Goal: Transaction & Acquisition: Purchase product/service

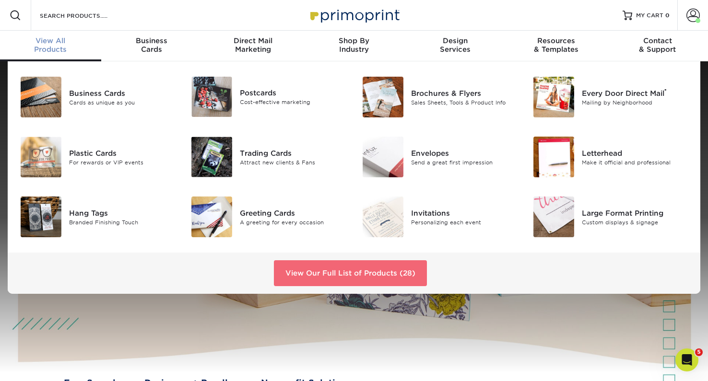
click at [312, 277] on link "View Our Full List of Products (28)" at bounding box center [350, 273] width 153 height 26
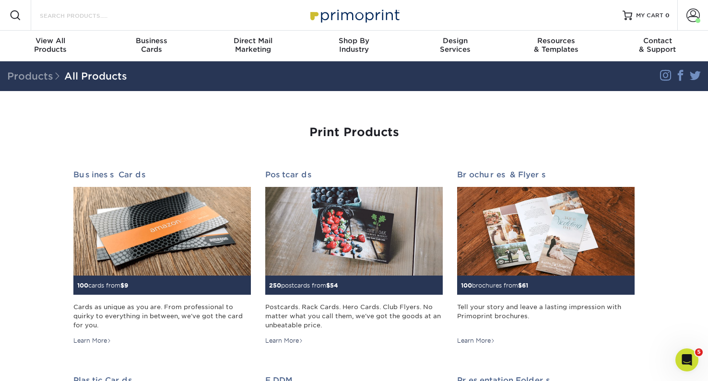
click at [82, 18] on input "Search Products" at bounding box center [85, 16] width 93 height 12
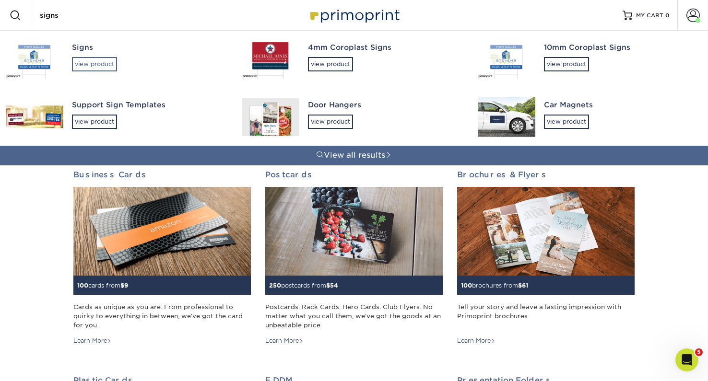
type input "signs"
click at [109, 61] on div "view product" at bounding box center [94, 64] width 45 height 14
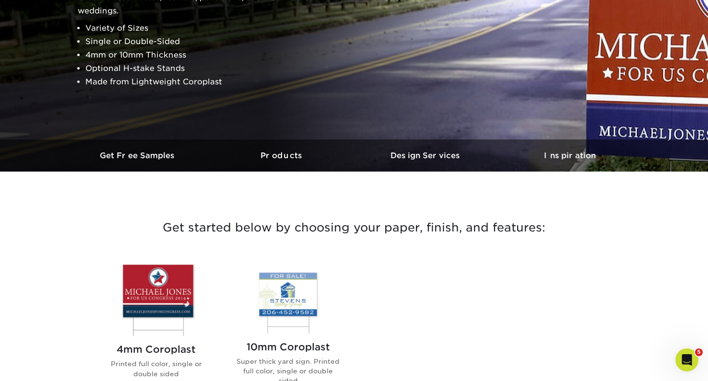
scroll to position [344, 0]
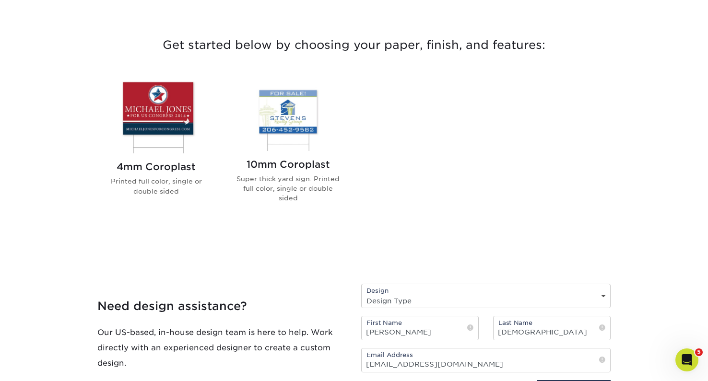
click at [293, 126] on img at bounding box center [287, 114] width 109 height 72
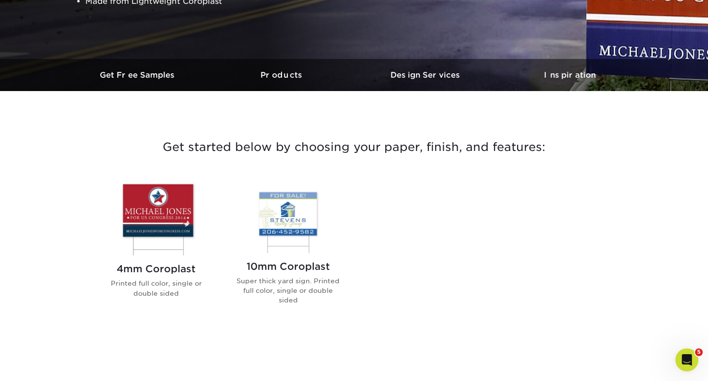
scroll to position [153, 0]
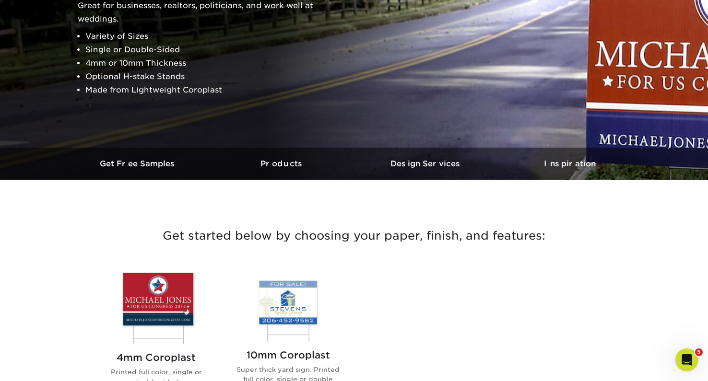
click at [306, 297] on img at bounding box center [287, 305] width 109 height 72
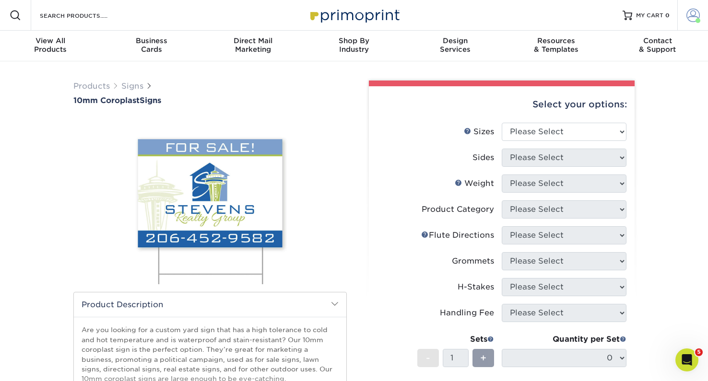
click at [688, 17] on span at bounding box center [692, 15] width 13 height 13
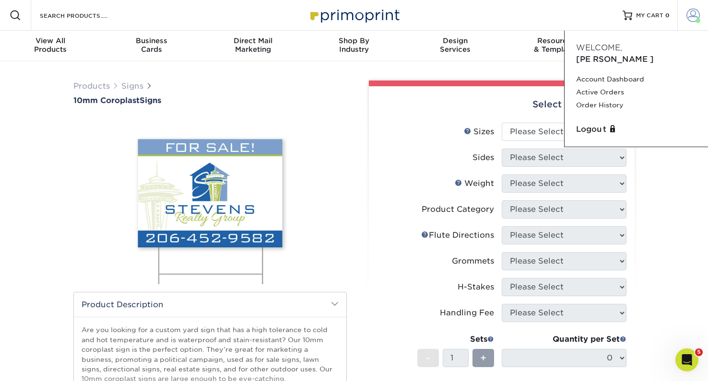
click at [687, 16] on span at bounding box center [692, 15] width 13 height 13
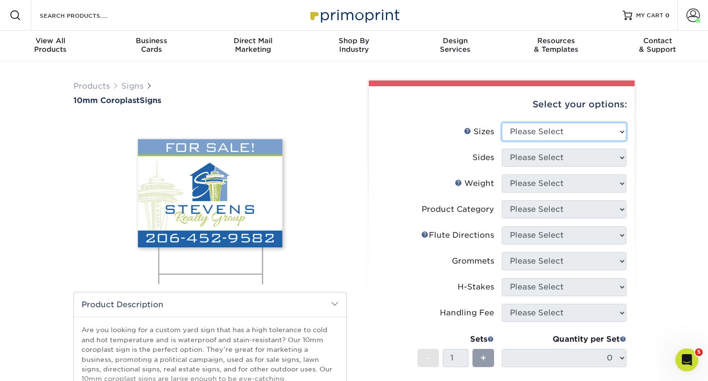
select select "24.00x36.00"
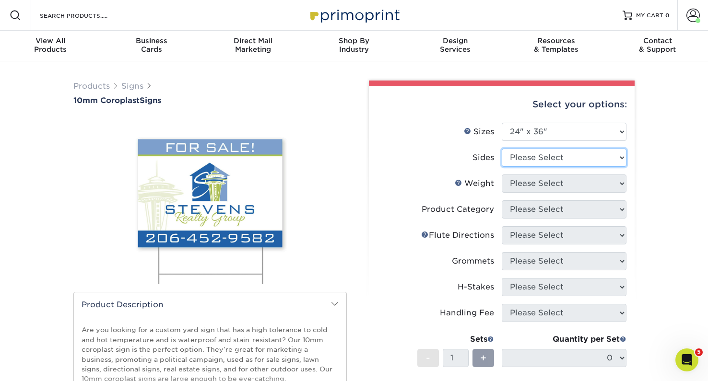
select select "13abbda7-1d64-4f25-8bb2-c179b224825d"
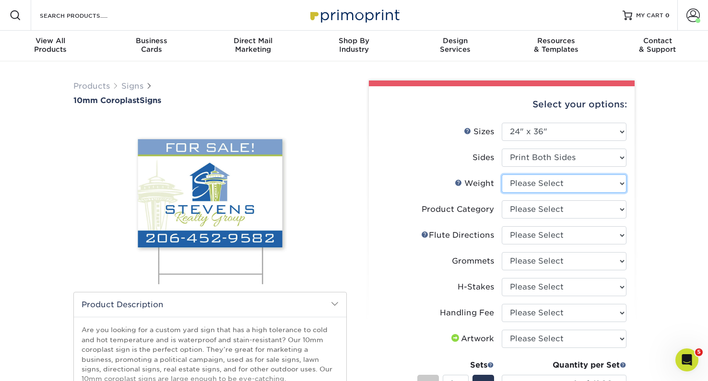
select select "10CORO"
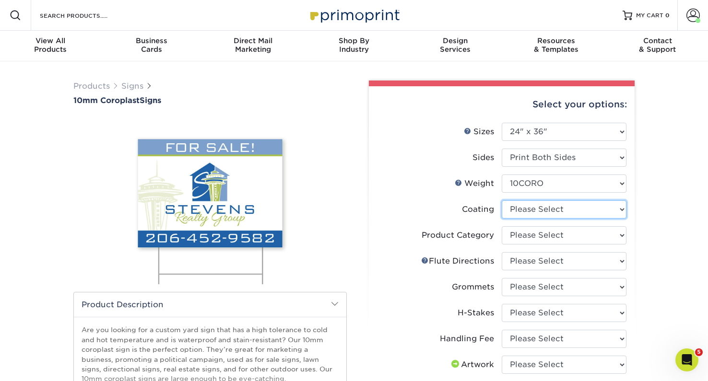
select select "3e7618de-abca-4bda-9f97-8b9129e913d8"
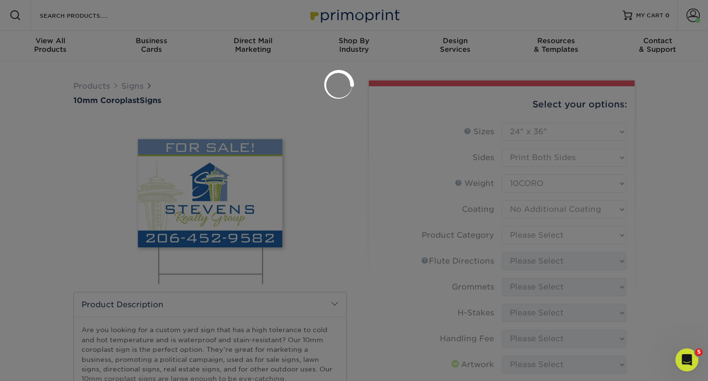
click at [539, 237] on div at bounding box center [354, 190] width 708 height 381
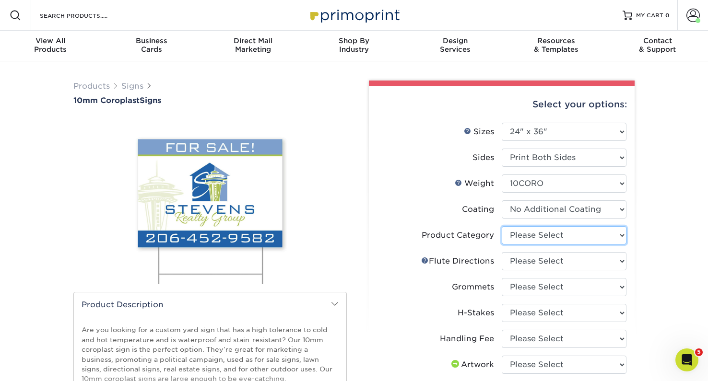
select select "b3582ed5-6912-492c-8440-2cc51afdb8e1"
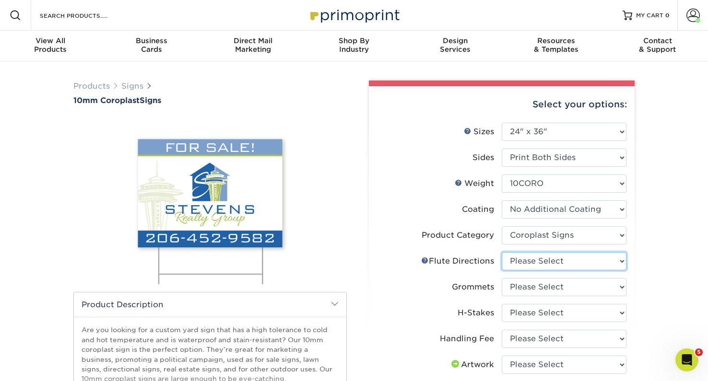
select select "b9474d6d-25b7-40b8-b284-85b7690982f8"
select select "90d329df-db80-4206-b821-ff9d3f363977"
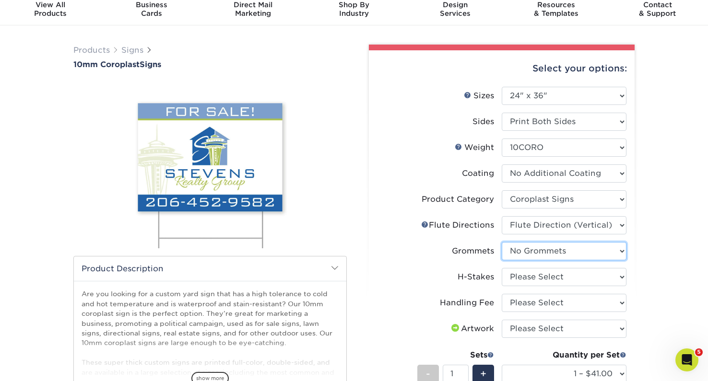
scroll to position [33, 0]
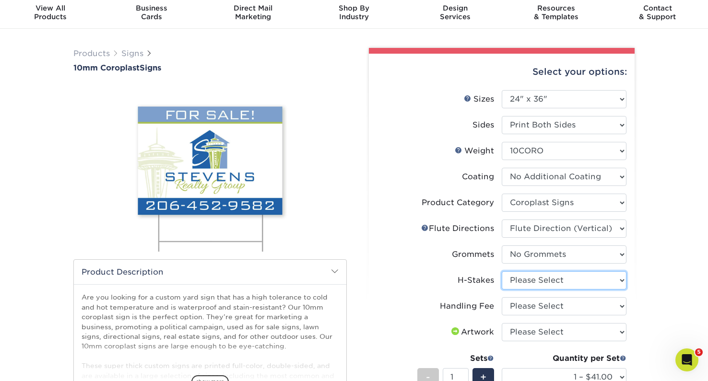
select select "aec992a9-897e-40ed-b45c-8ce74849ba63"
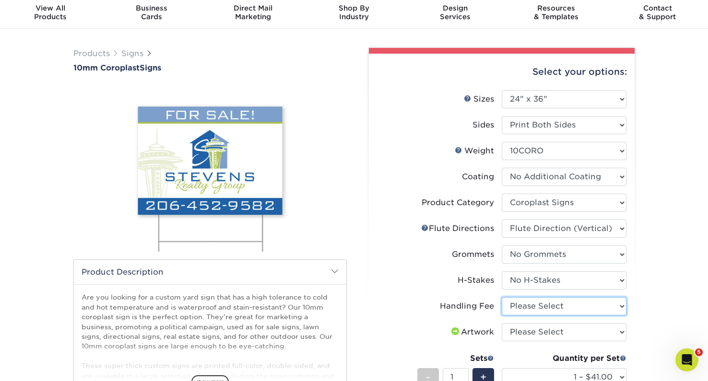
select select "ab74c079-444c-4260-ae6a-e09bdee8073c"
select select "upload"
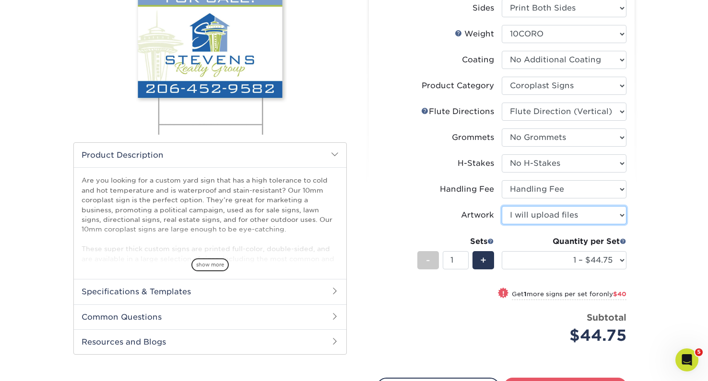
scroll to position [167, 0]
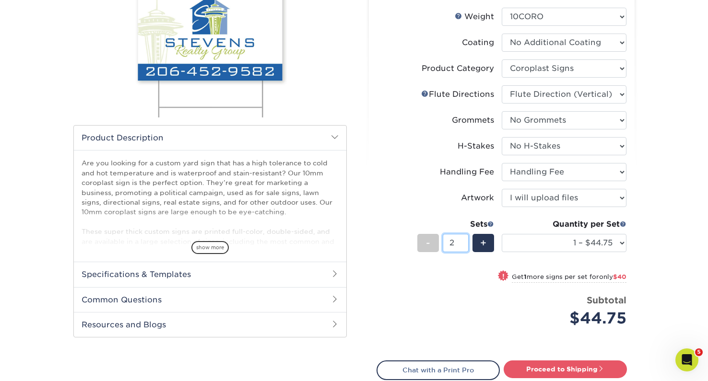
click at [465, 242] on input "2" at bounding box center [454, 243] width 25 height 18
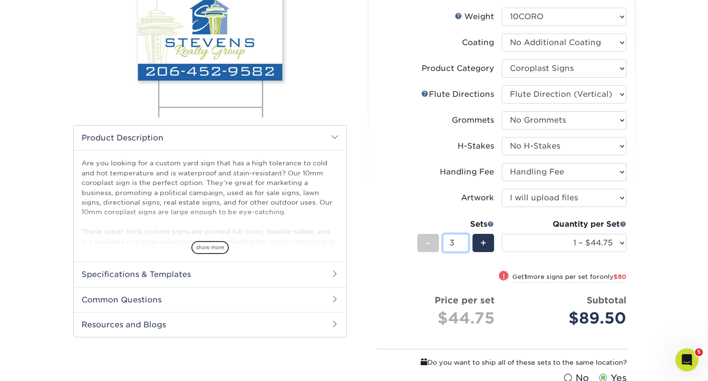
click at [465, 242] on input "3" at bounding box center [454, 243] width 25 height 18
type input "4"
click at [465, 242] on input "4" at bounding box center [454, 243] width 25 height 18
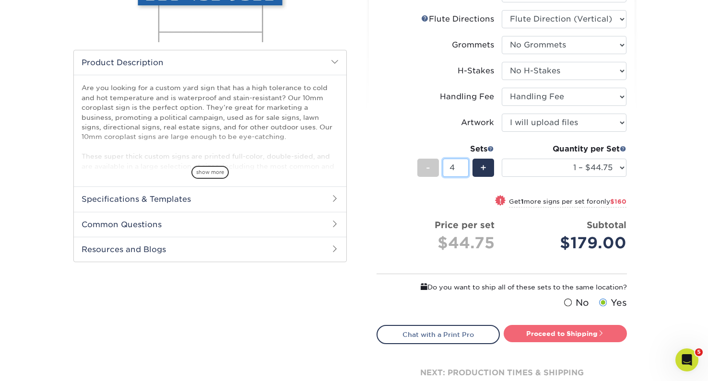
scroll to position [237, 0]
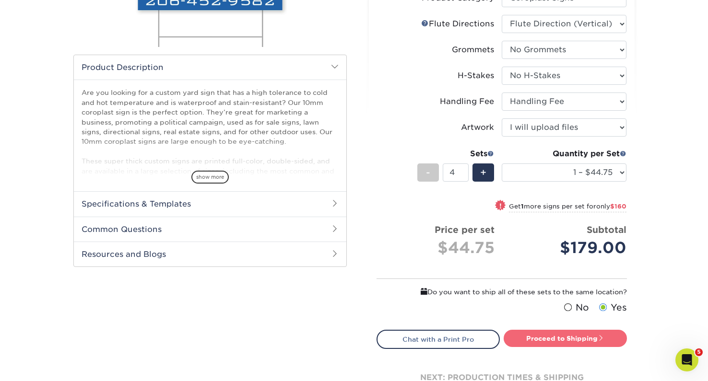
click at [588, 340] on link "Proceed to Shipping" at bounding box center [564, 338] width 123 height 17
type input "Set 1"
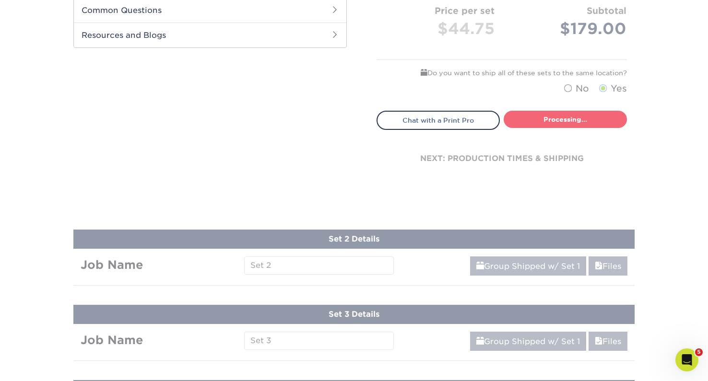
select select "3fdd7f75-431c-4d3d-9d3c-d90f936446e0"
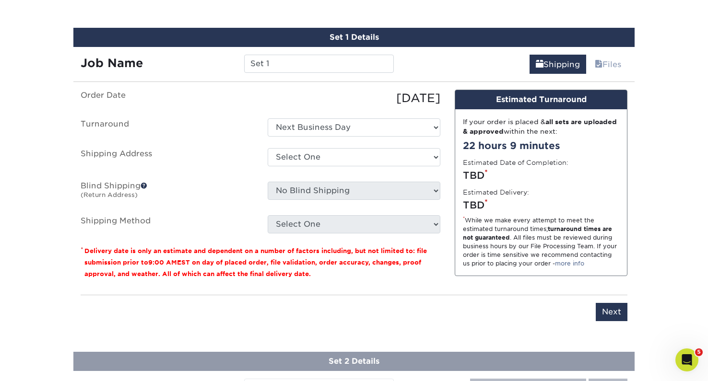
scroll to position [592, 0]
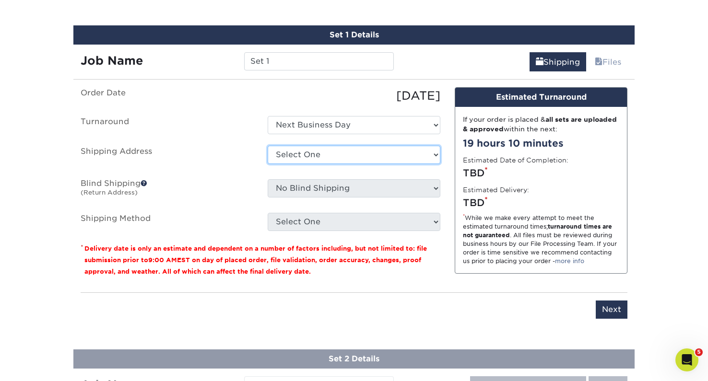
select select "228459"
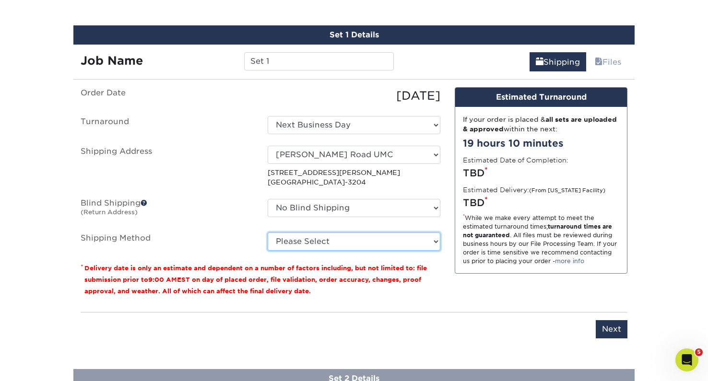
select select "G4MFLATRATE"
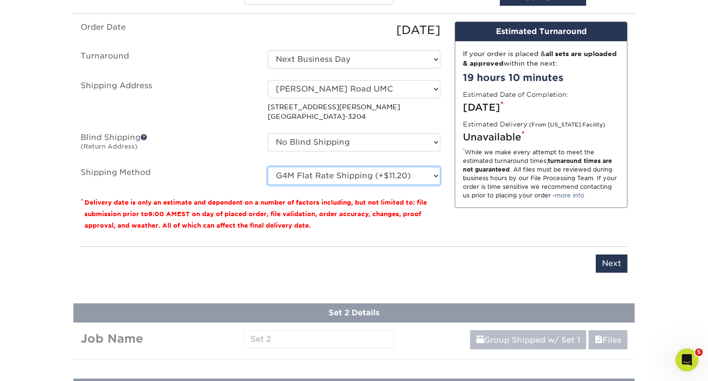
scroll to position [657, 0]
click at [605, 259] on input "Next" at bounding box center [611, 264] width 32 height 18
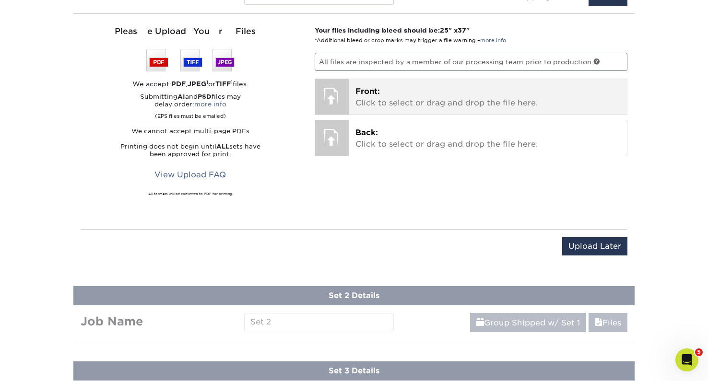
click at [490, 99] on p "Front: Click to select or drag and drop the file here." at bounding box center [487, 97] width 265 height 23
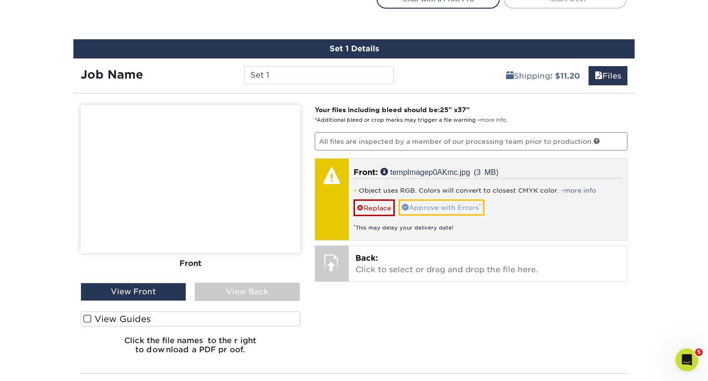
scroll to position [570, 0]
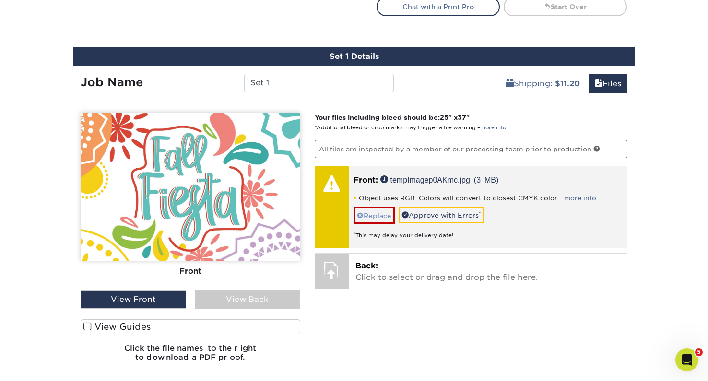
click at [385, 214] on link "Replace" at bounding box center [373, 215] width 41 height 17
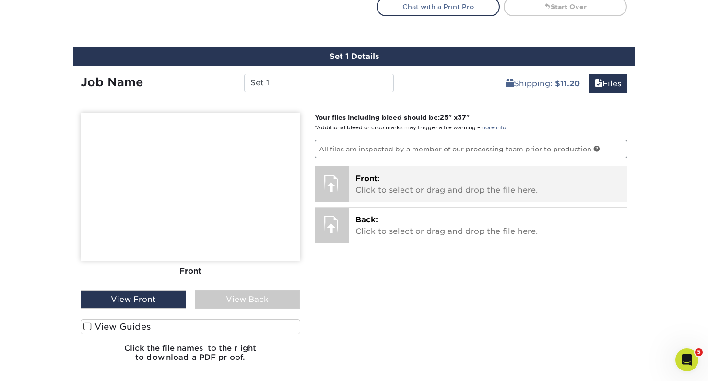
click at [453, 190] on p "Front: Click to select or drag and drop the file here." at bounding box center [487, 184] width 265 height 23
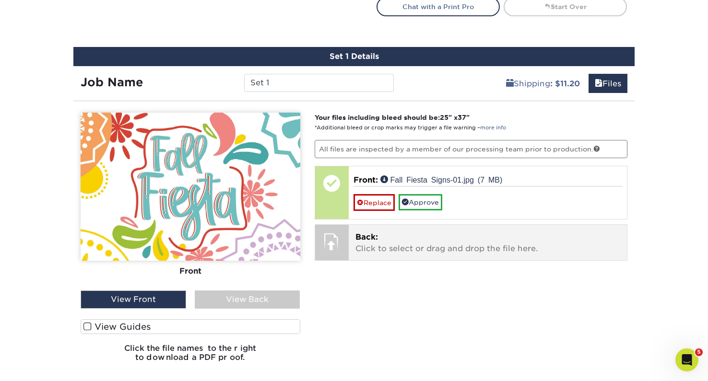
click at [418, 241] on p "Back: Click to select or drag and drop the file here." at bounding box center [487, 243] width 265 height 23
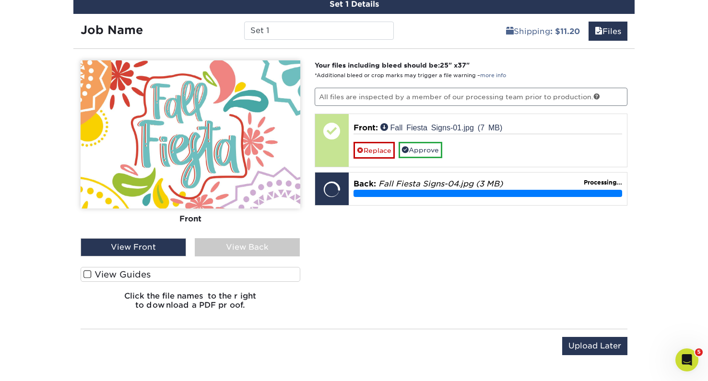
scroll to position [622, 0]
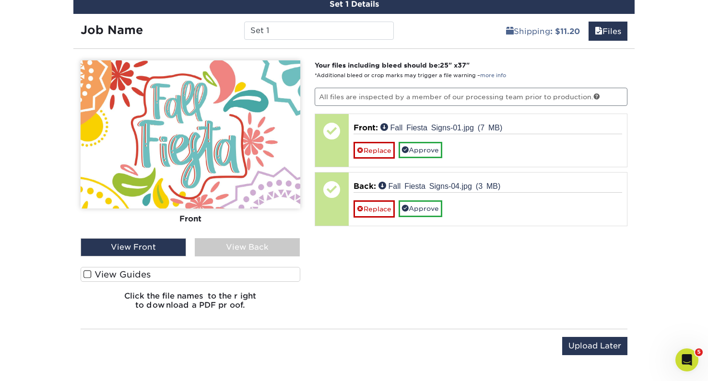
click at [153, 245] on div "View Front" at bounding box center [133, 247] width 105 height 18
click at [210, 250] on div "View Back" at bounding box center [247, 247] width 105 height 18
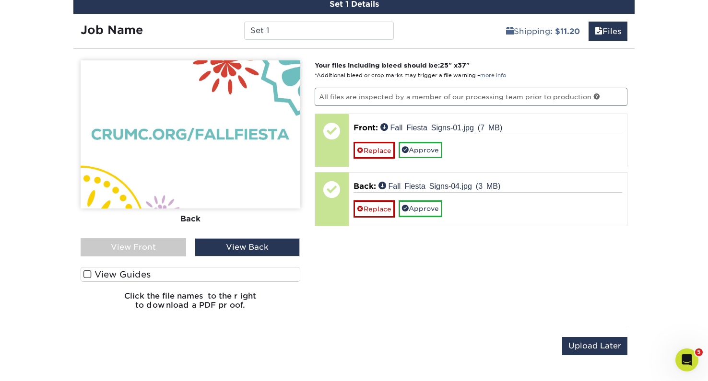
click at [151, 238] on div "View Front" at bounding box center [133, 247] width 105 height 18
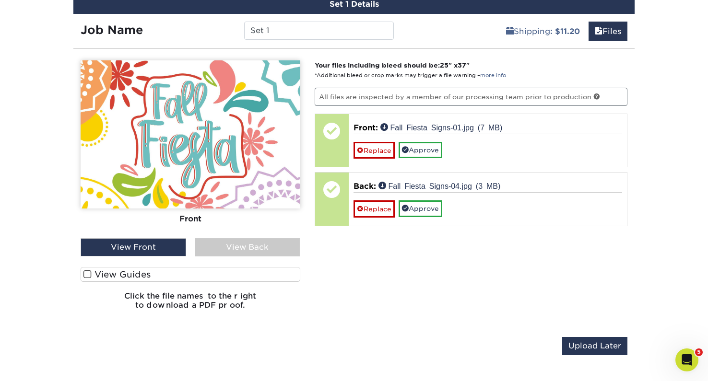
click at [223, 244] on div "View Back" at bounding box center [247, 247] width 105 height 18
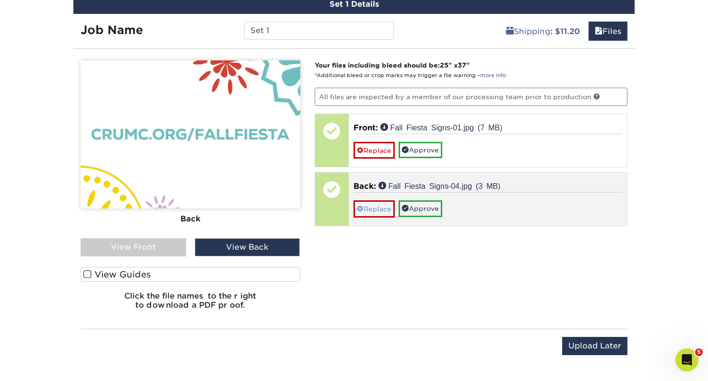
click at [372, 208] on link "Replace" at bounding box center [373, 208] width 41 height 17
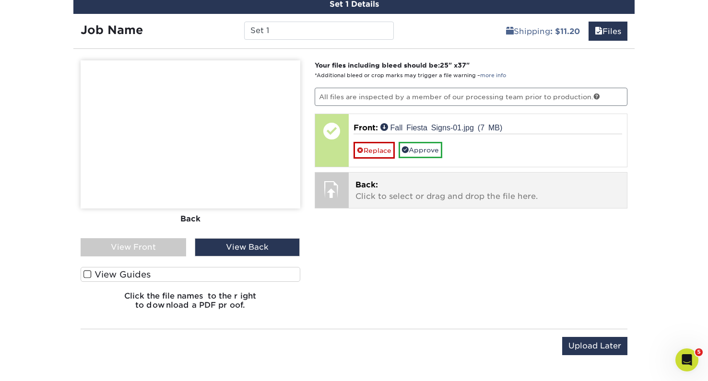
click at [359, 188] on p "Back: Click to select or drag and drop the file here." at bounding box center [487, 190] width 265 height 23
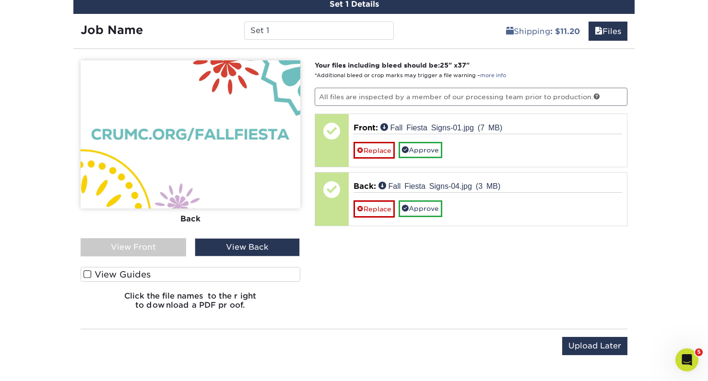
click at [165, 245] on div "View Front" at bounding box center [133, 247] width 105 height 18
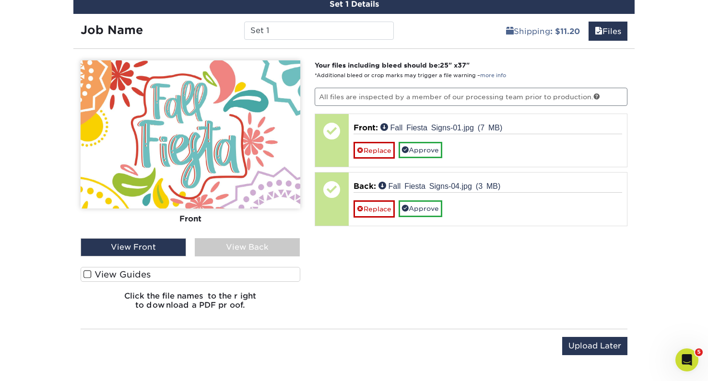
click at [233, 251] on div "View Back" at bounding box center [247, 247] width 105 height 18
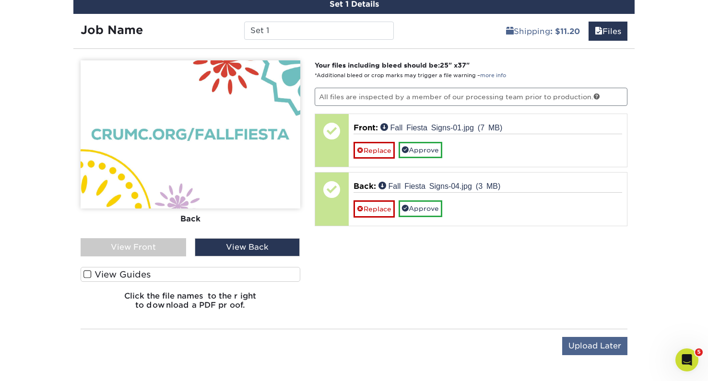
click at [590, 346] on input "Upload Later" at bounding box center [594, 346] width 65 height 18
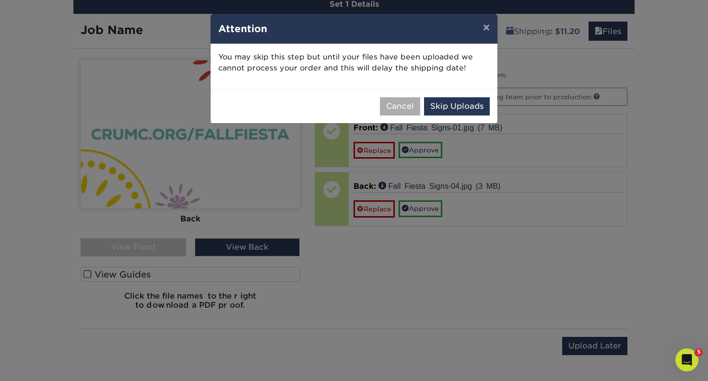
click at [398, 105] on button "Cancel" at bounding box center [400, 106] width 40 height 18
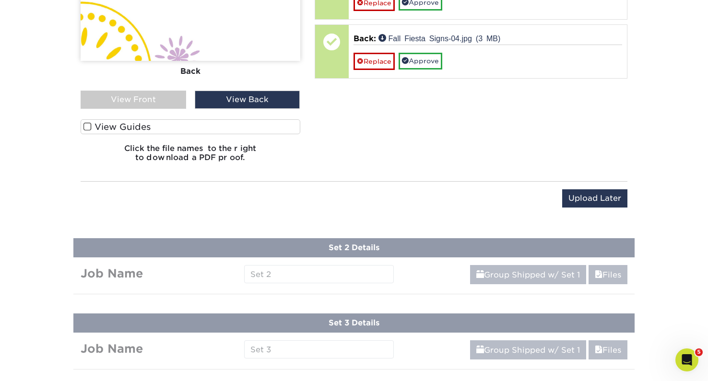
scroll to position [597, 0]
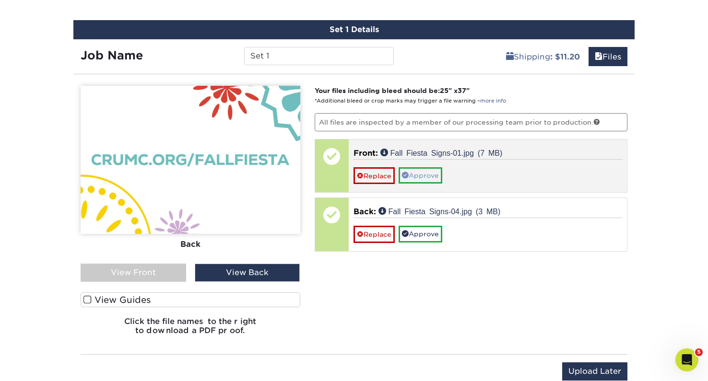
click at [425, 180] on link "Approve" at bounding box center [420, 175] width 44 height 16
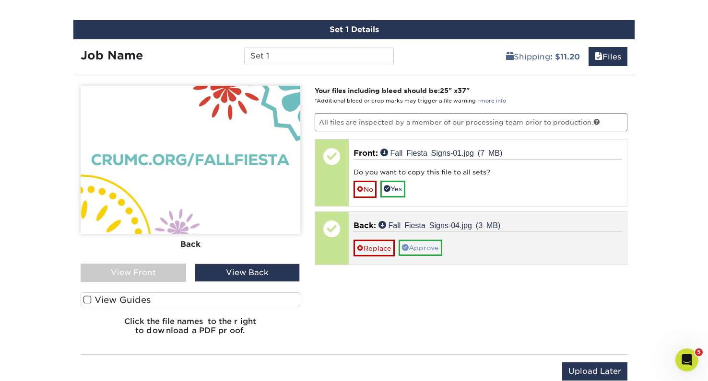
click at [416, 240] on link "Approve" at bounding box center [420, 248] width 44 height 16
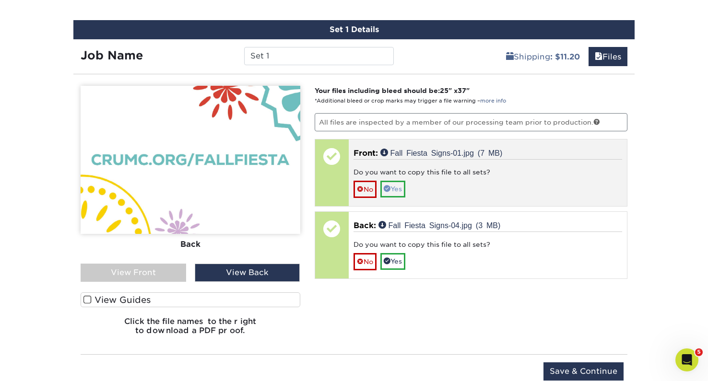
click at [398, 189] on link "Yes" at bounding box center [392, 189] width 25 height 16
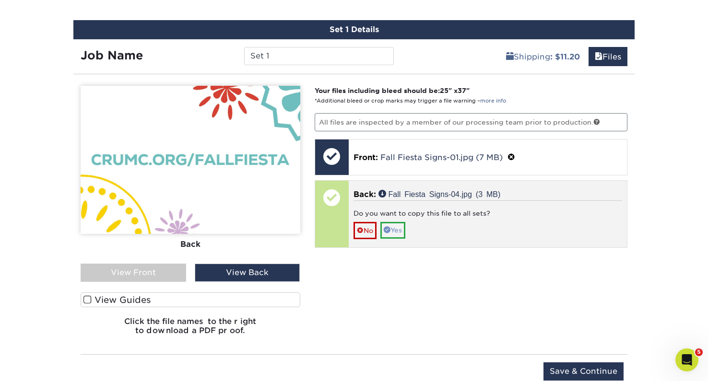
click at [390, 228] on span at bounding box center [387, 229] width 7 height 7
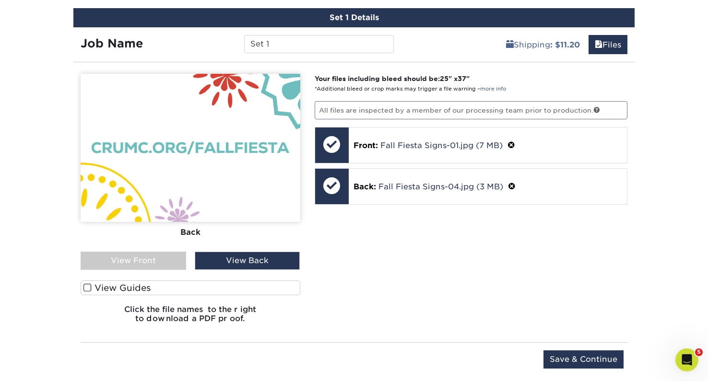
scroll to position [582, 0]
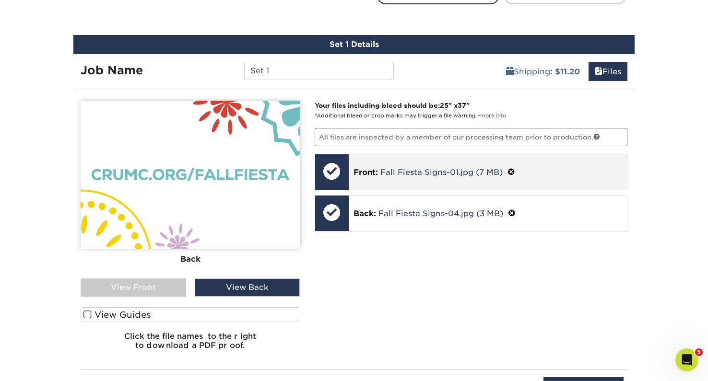
click at [510, 168] on span at bounding box center [511, 172] width 8 height 9
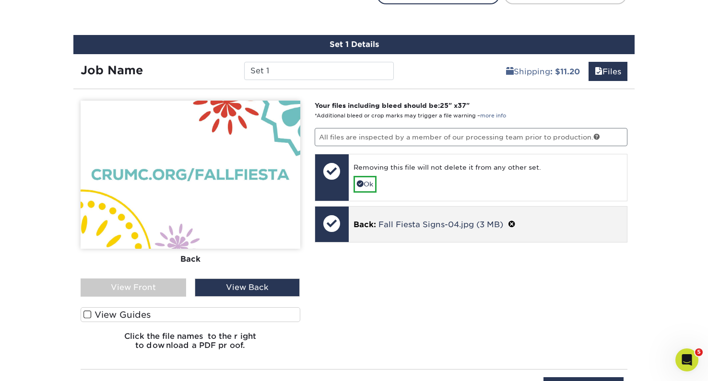
click at [508, 226] on span at bounding box center [512, 224] width 8 height 9
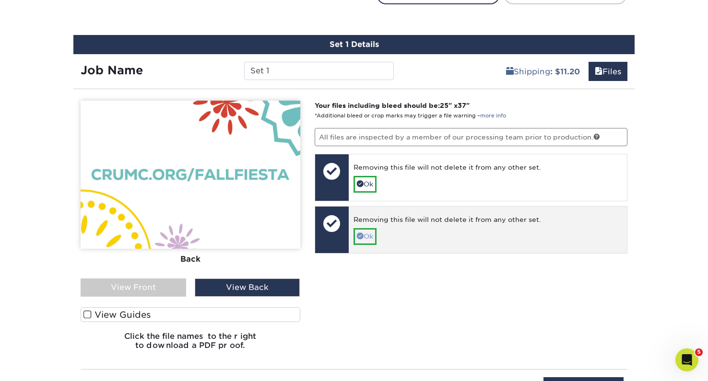
click at [364, 234] on link "Ok" at bounding box center [364, 236] width 23 height 16
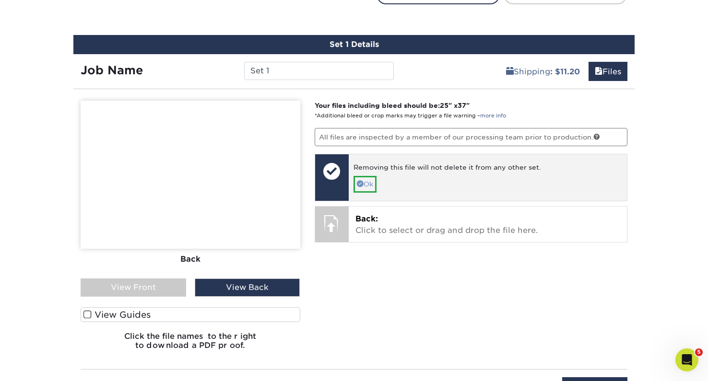
click at [365, 185] on link "Ok" at bounding box center [364, 184] width 23 height 16
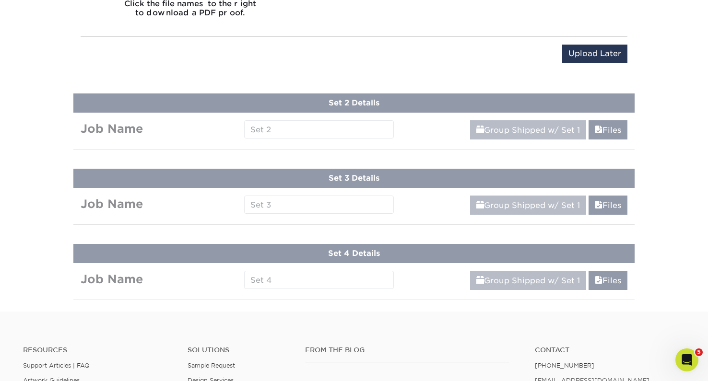
scroll to position [913, 0]
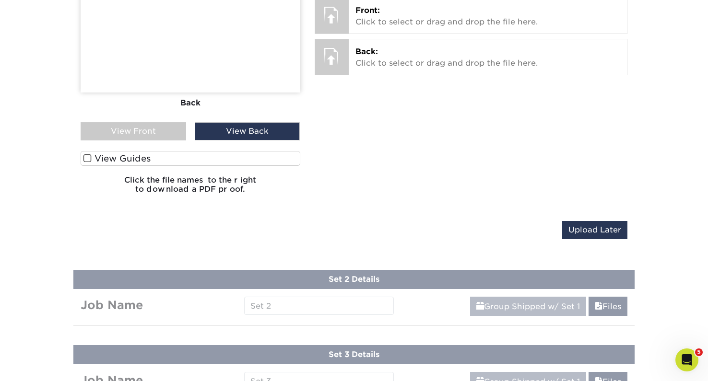
scroll to position [893, 0]
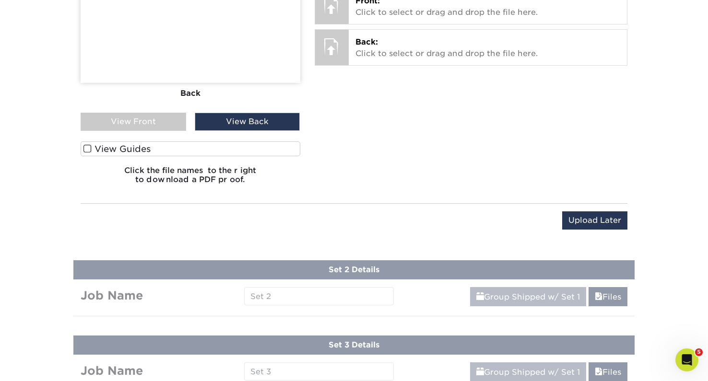
scroll to position [758, 0]
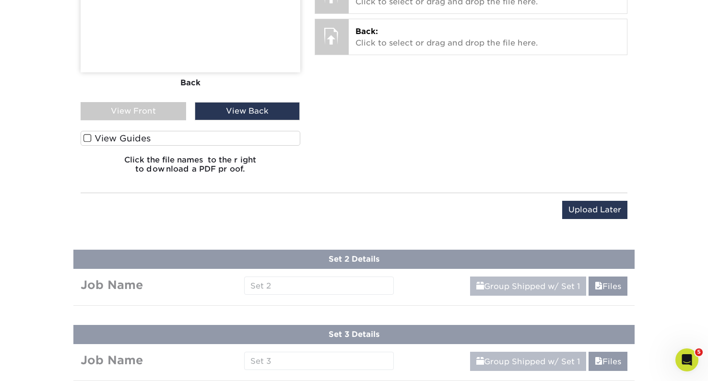
click at [489, 285] on link "Group Shipped w/ Set 1" at bounding box center [528, 286] width 116 height 19
click at [502, 286] on link "Group Shipped w/ Set 1" at bounding box center [528, 286] width 116 height 19
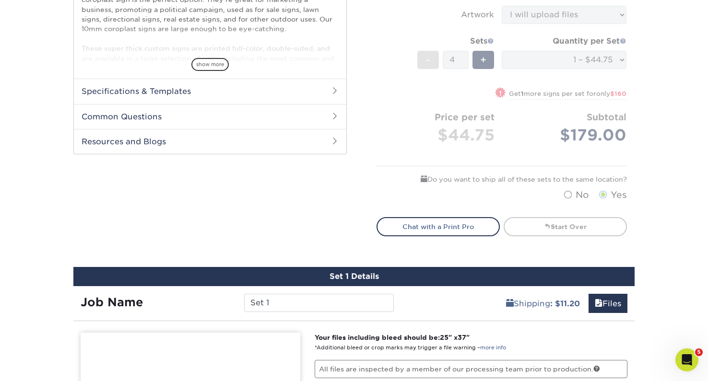
scroll to position [458, 0]
